Goal: Task Accomplishment & Management: Manage account settings

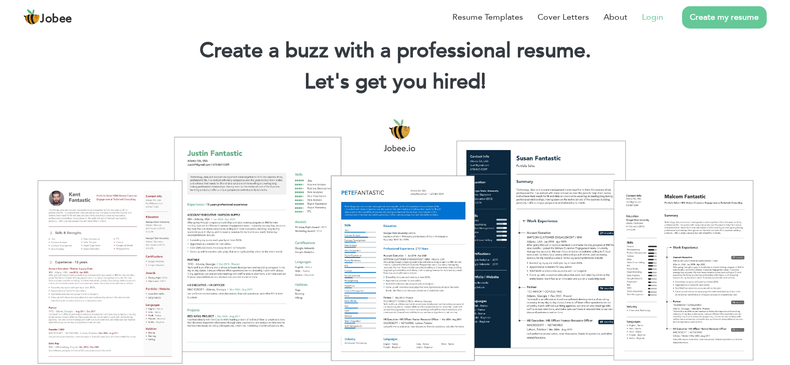
click at [648, 14] on link "Login" at bounding box center [652, 17] width 21 height 12
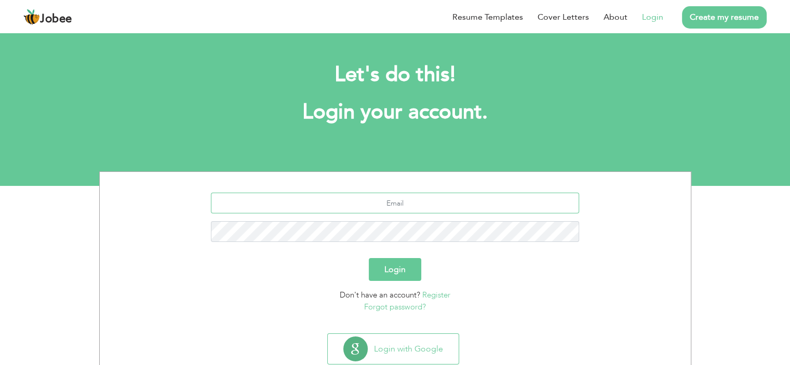
click at [393, 207] on input "text" at bounding box center [395, 203] width 368 height 21
type input "[EMAIL_ADDRESS][DOMAIN_NAME]"
click at [405, 263] on button "Login" at bounding box center [395, 269] width 52 height 23
